Goal: Information Seeking & Learning: Learn about a topic

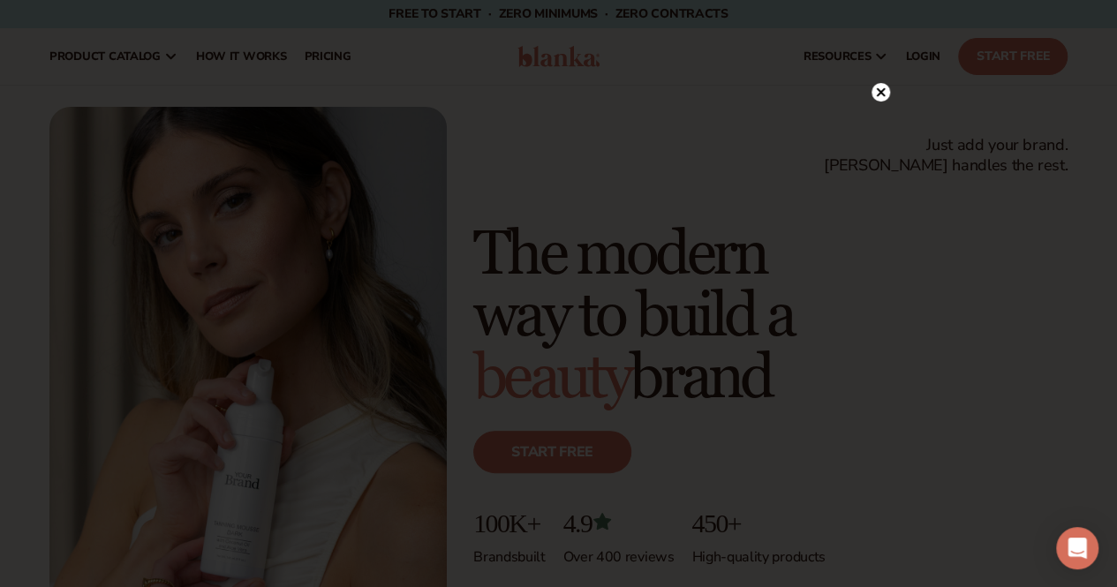
click at [874, 97] on circle at bounding box center [880, 92] width 19 height 19
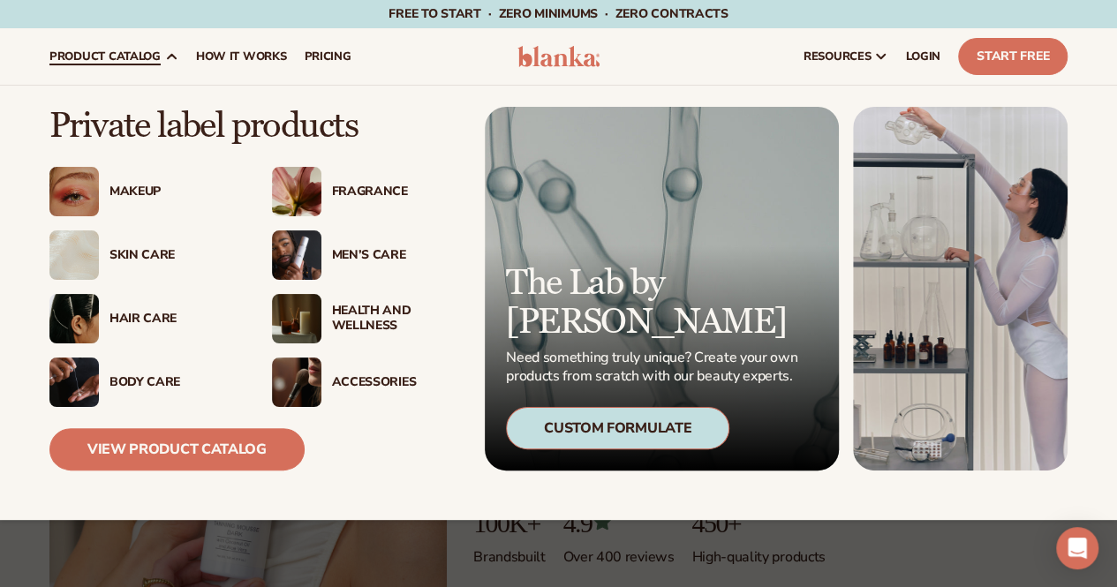
click at [128, 193] on div "Makeup" at bounding box center [172, 192] width 127 height 15
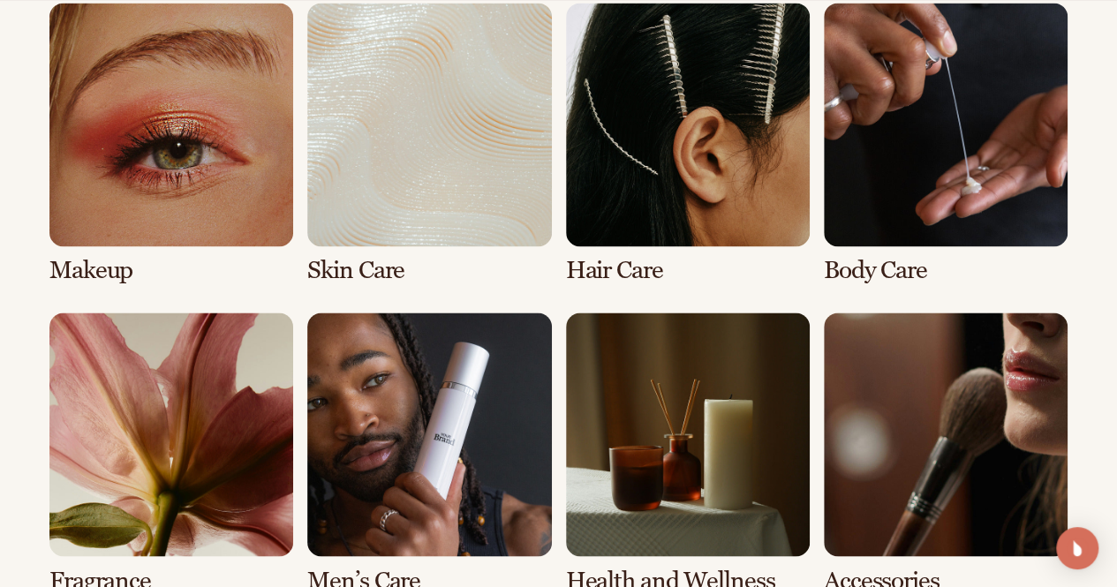
scroll to position [1347, 0]
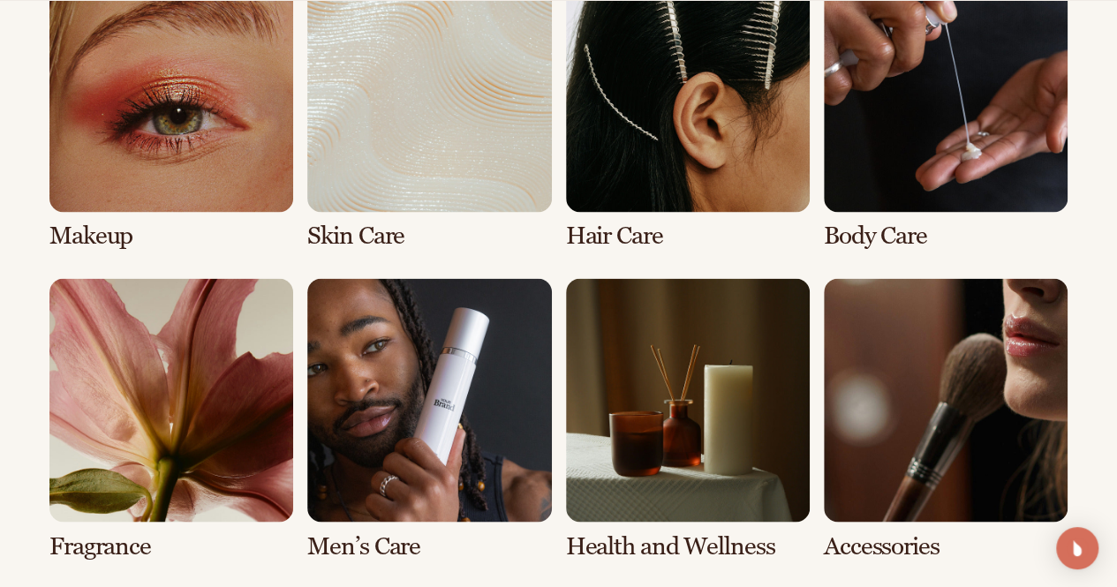
click at [218, 129] on link "1 / 8" at bounding box center [171, 109] width 244 height 282
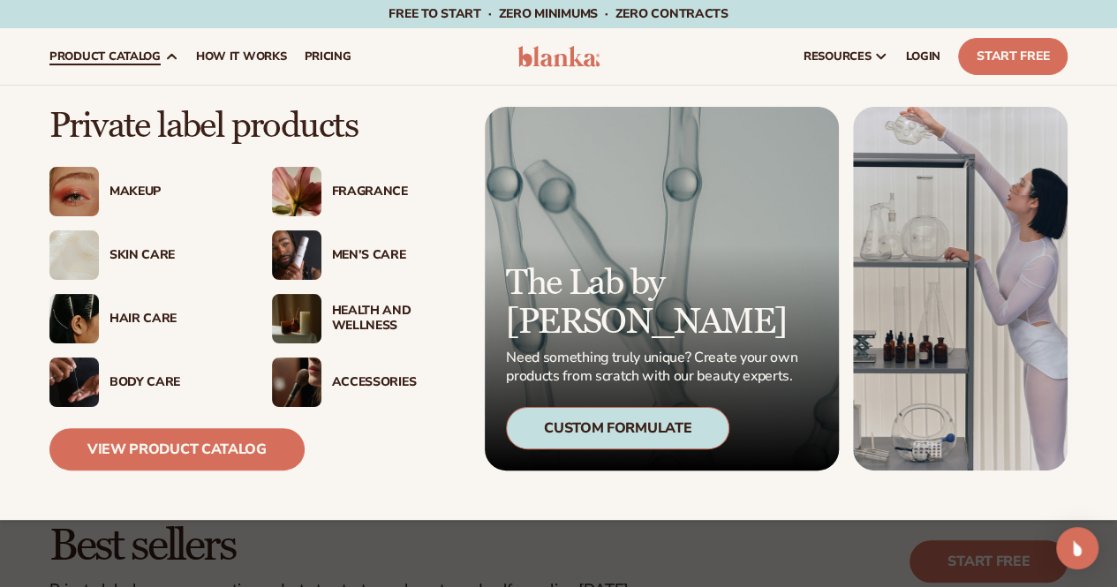
click at [124, 189] on div "Makeup" at bounding box center [172, 192] width 127 height 15
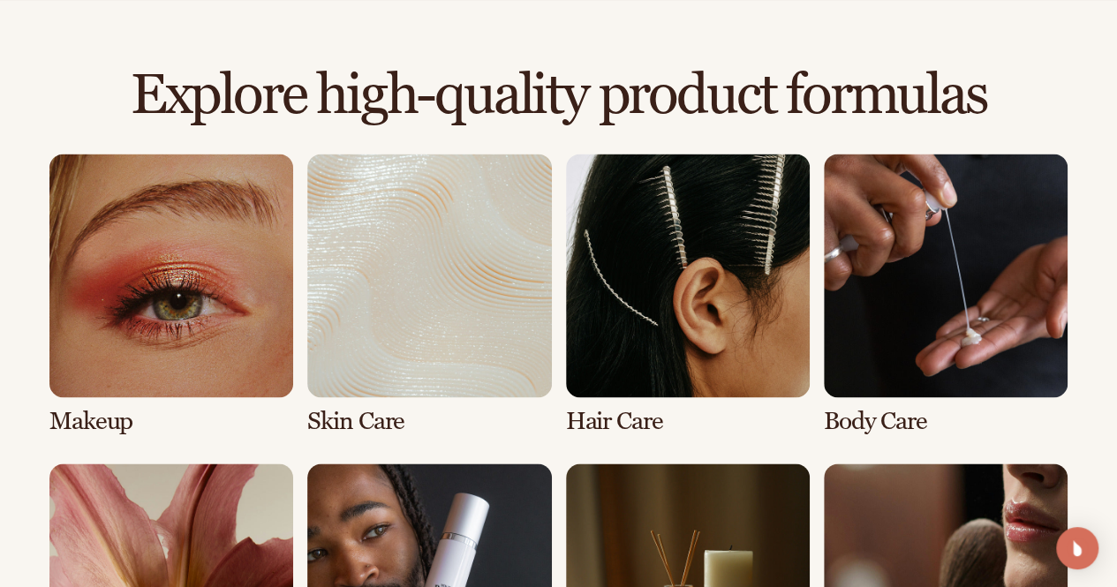
scroll to position [1166, 0]
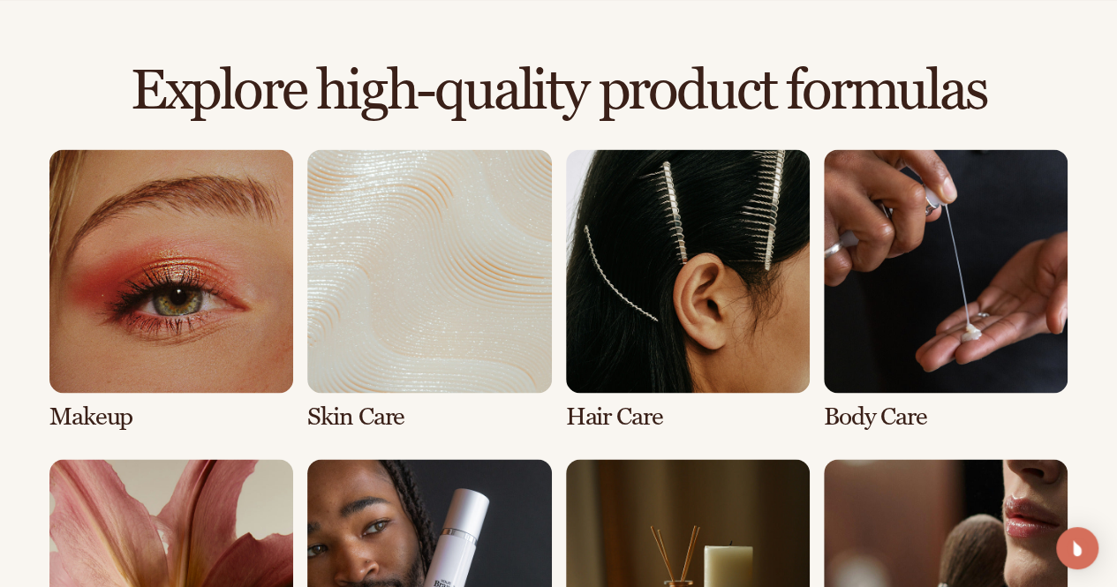
click at [8, 303] on div "Explore high-quality product formulas view full catalog Makeup Skin Care Hair C…" at bounding box center [558, 447] width 1117 height 771
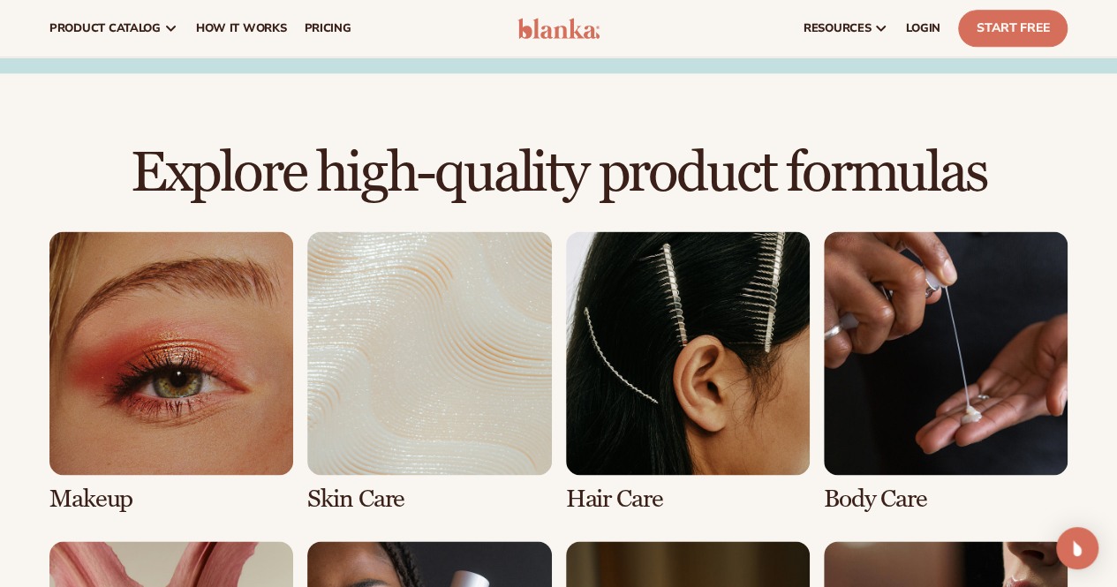
scroll to position [1083, 0]
